Goal: Task Accomplishment & Management: Use online tool/utility

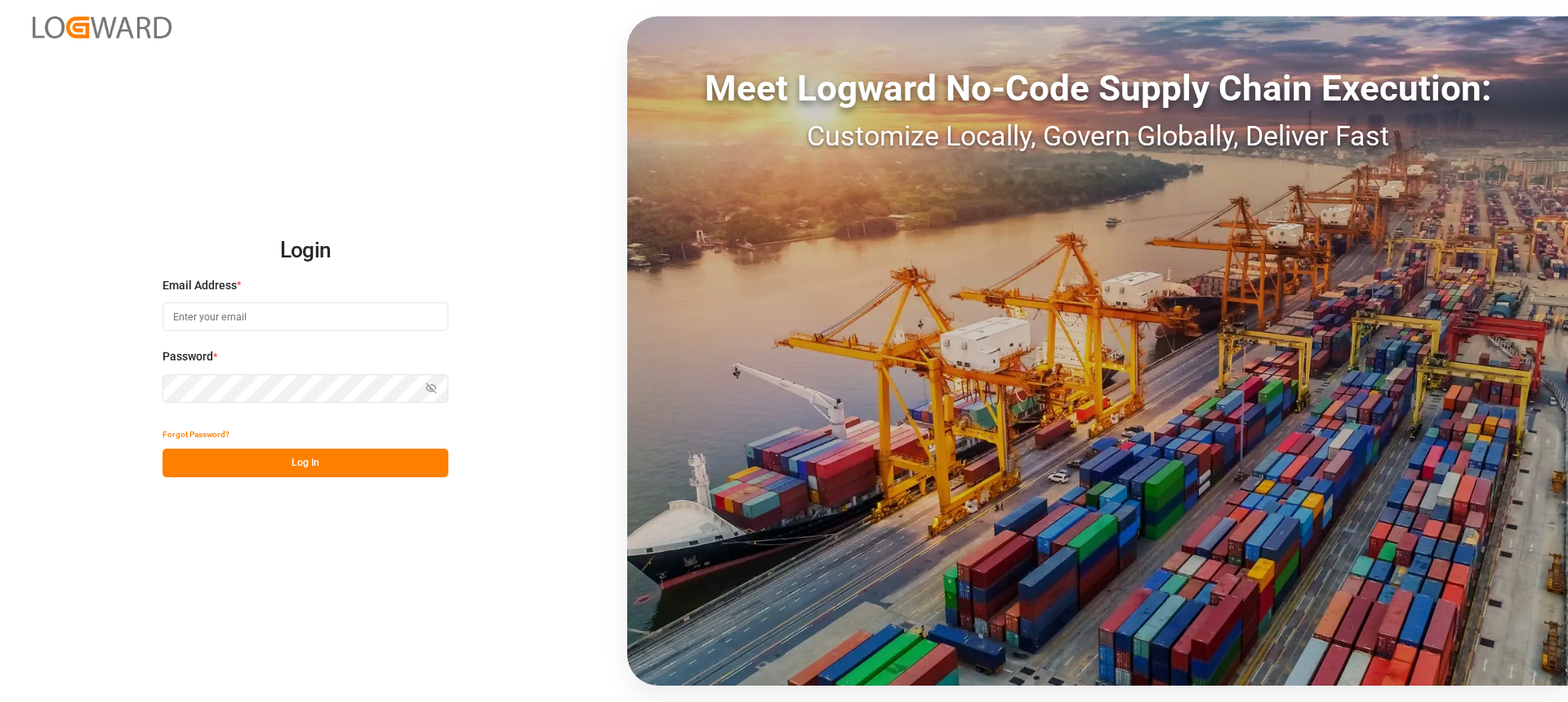
type input "[PERSON_NAME][EMAIL_ADDRESS][PERSON_NAME][DOMAIN_NAME]"
click at [402, 465] on button "Log In" at bounding box center [306, 462] width 286 height 29
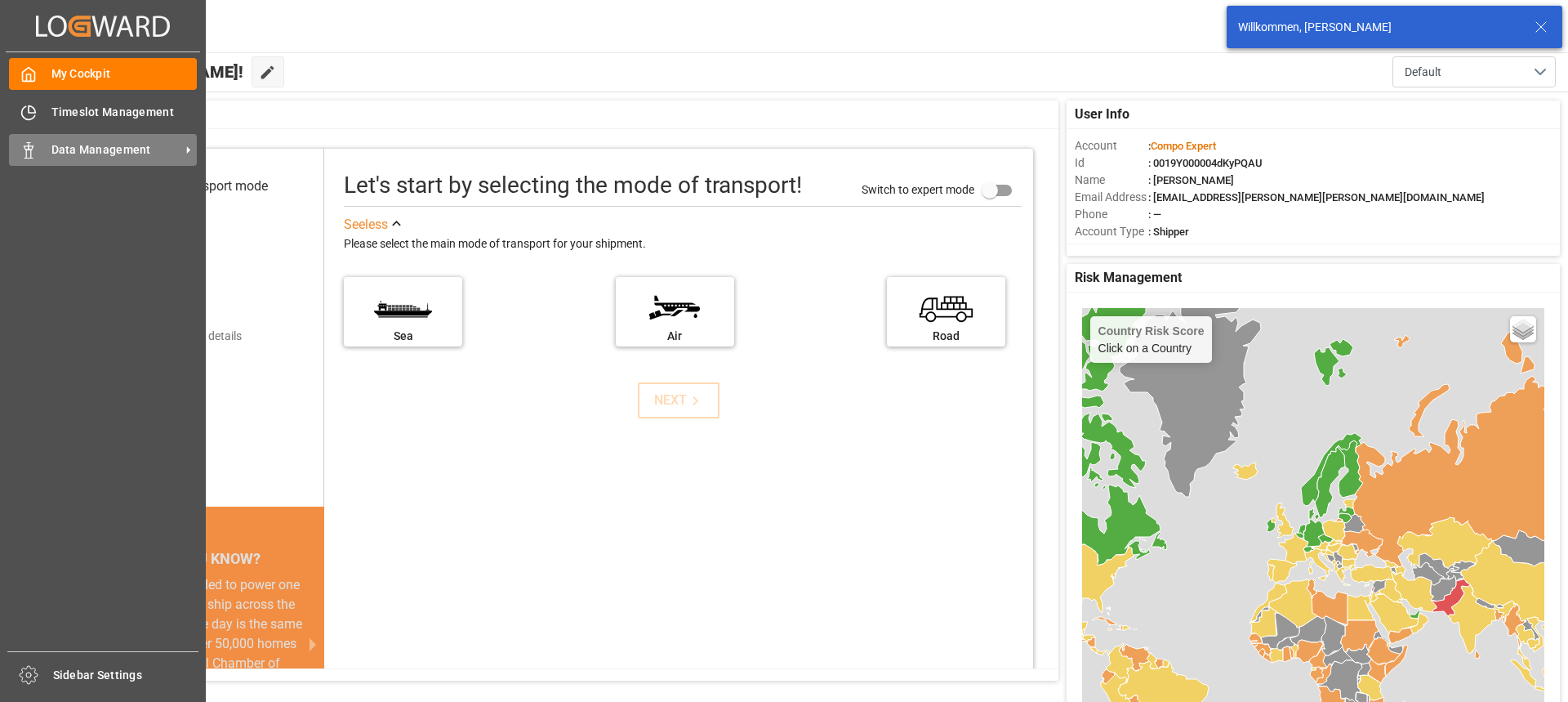
click at [74, 142] on span "Data Management" at bounding box center [116, 150] width 129 height 17
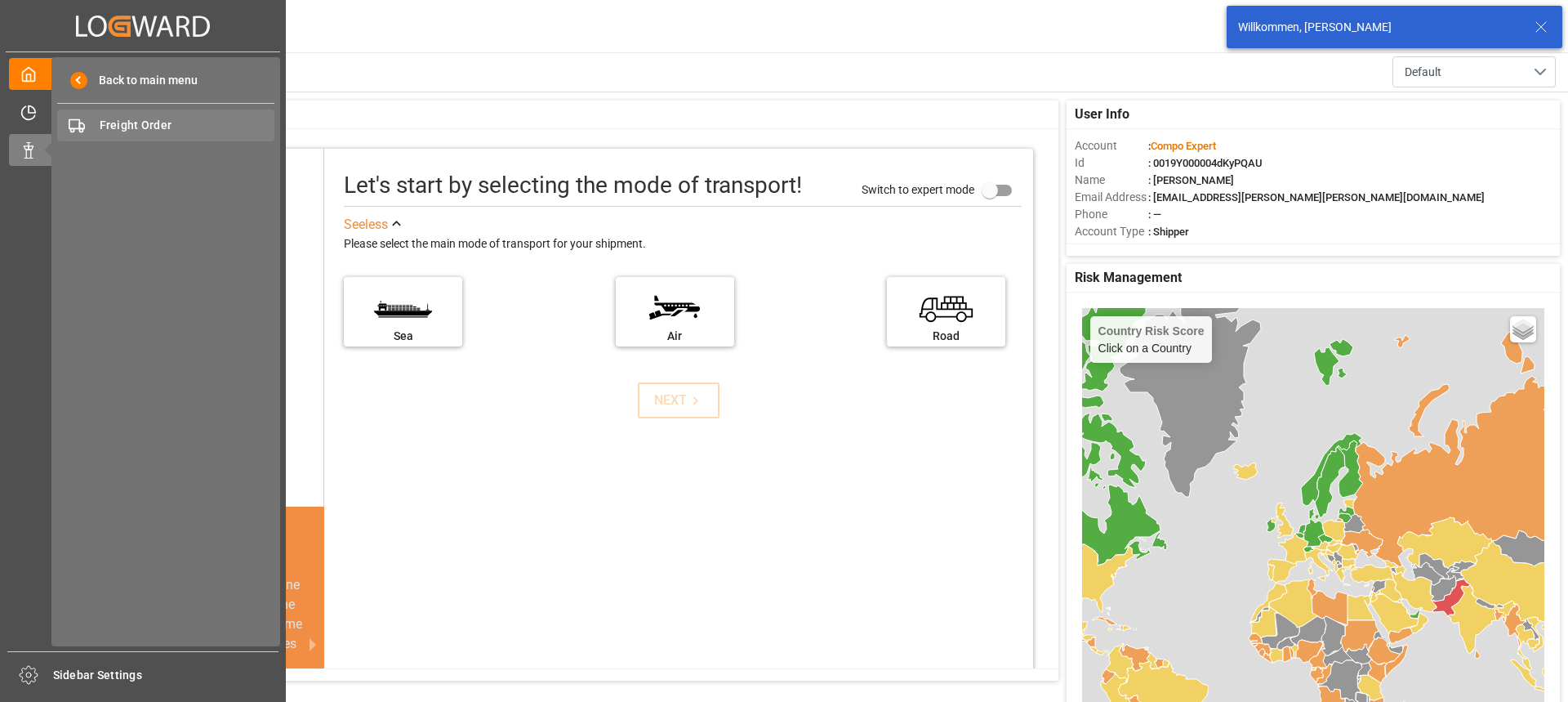
click at [164, 127] on span "Freight Order" at bounding box center [187, 125] width 176 height 17
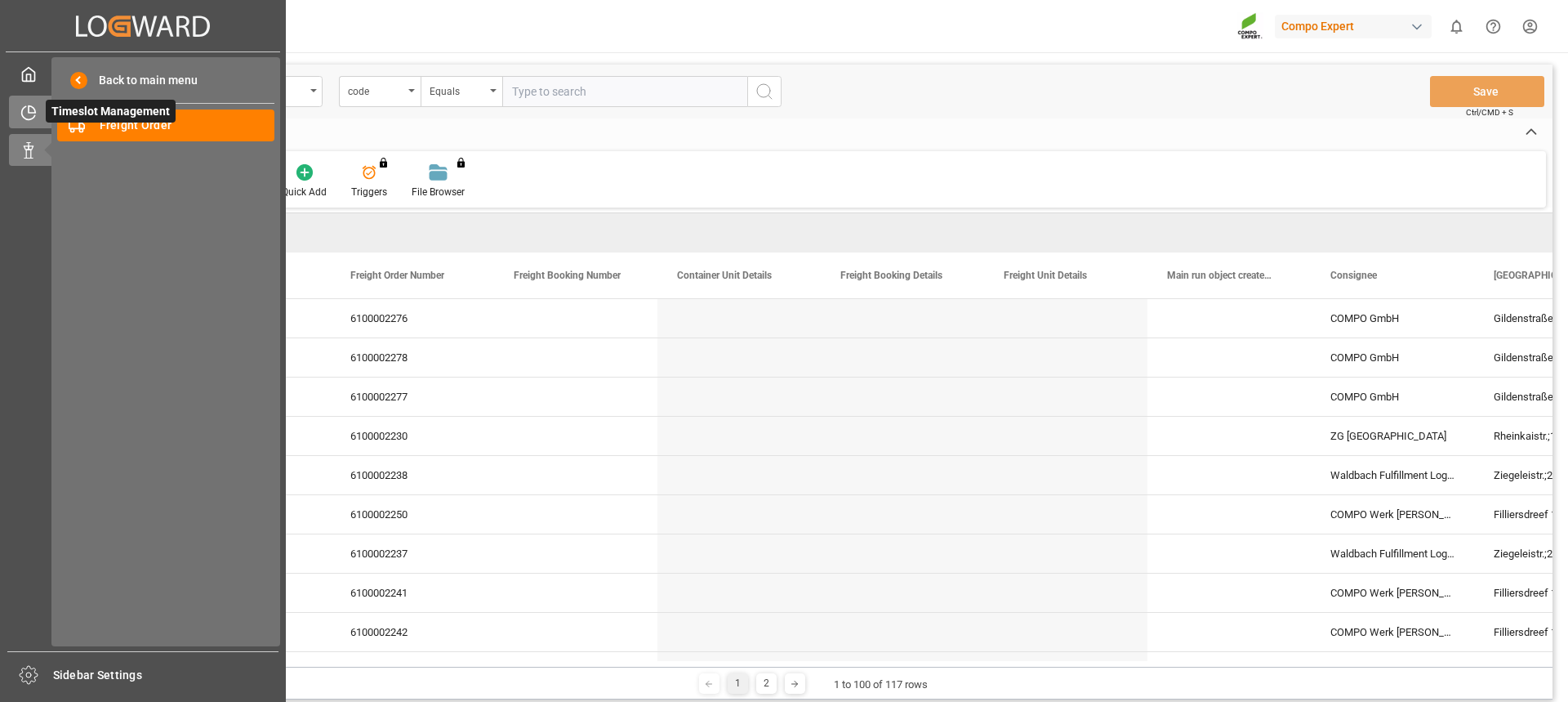
click at [29, 115] on icon at bounding box center [29, 113] width 16 height 16
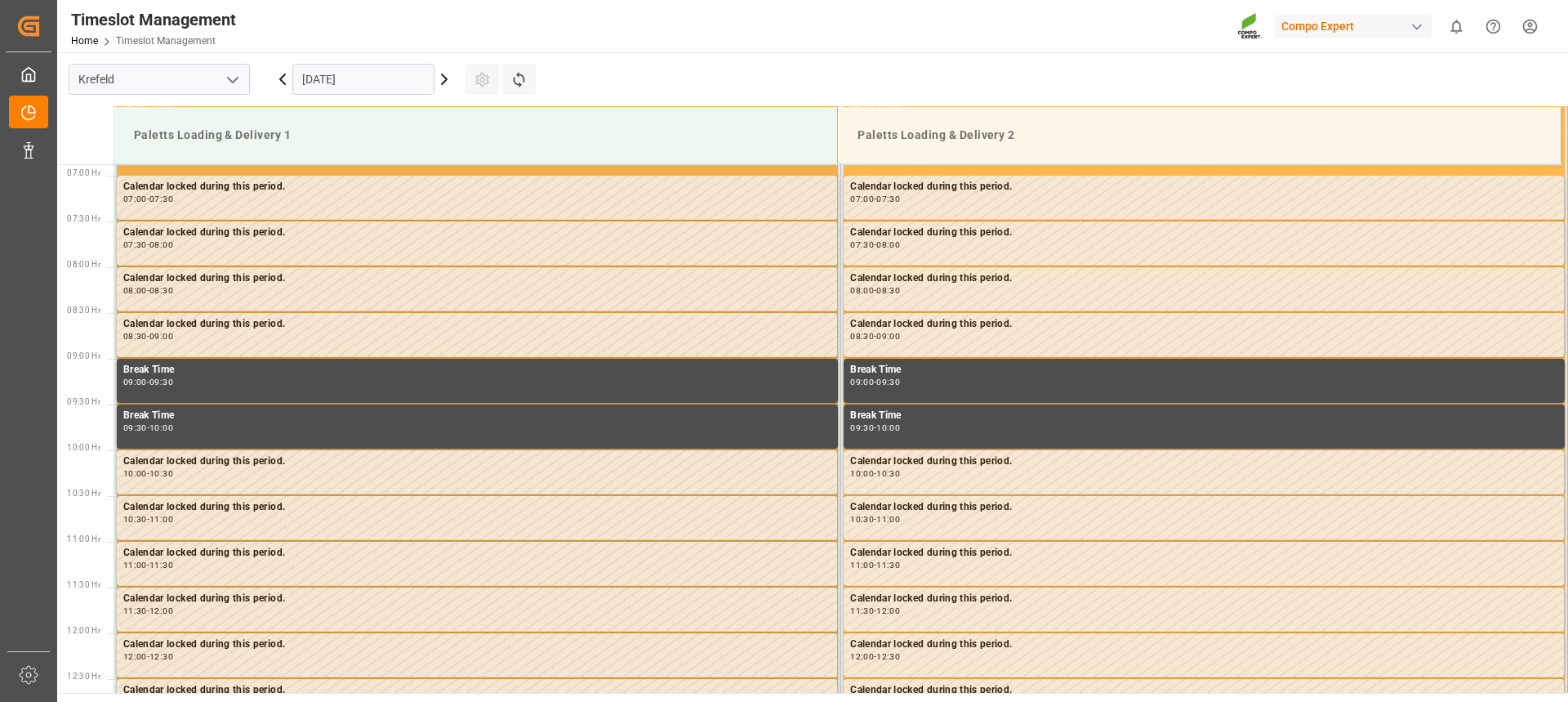
scroll to position [630, 0]
click at [442, 83] on icon at bounding box center [444, 79] width 20 height 20
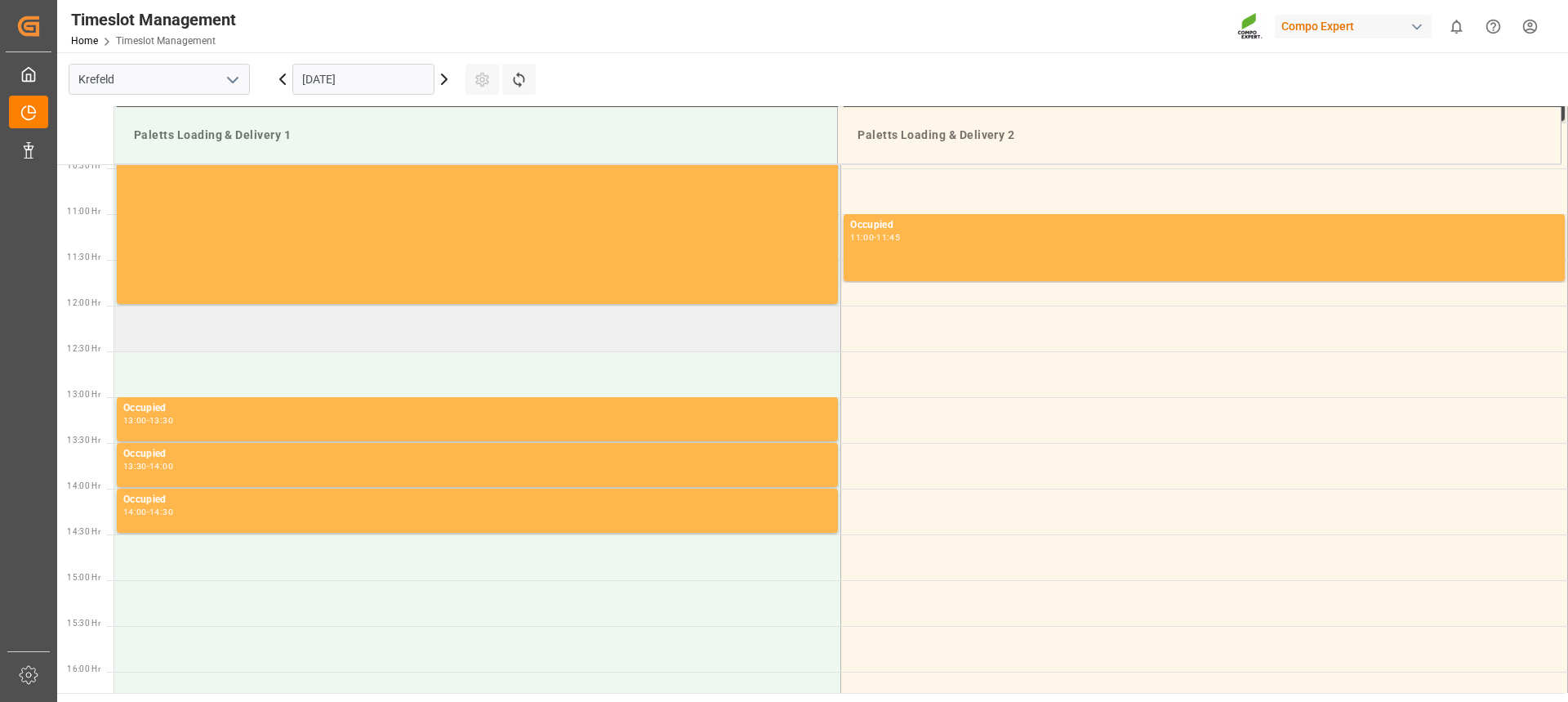
scroll to position [712, 0]
